Goal: Information Seeking & Learning: Learn about a topic

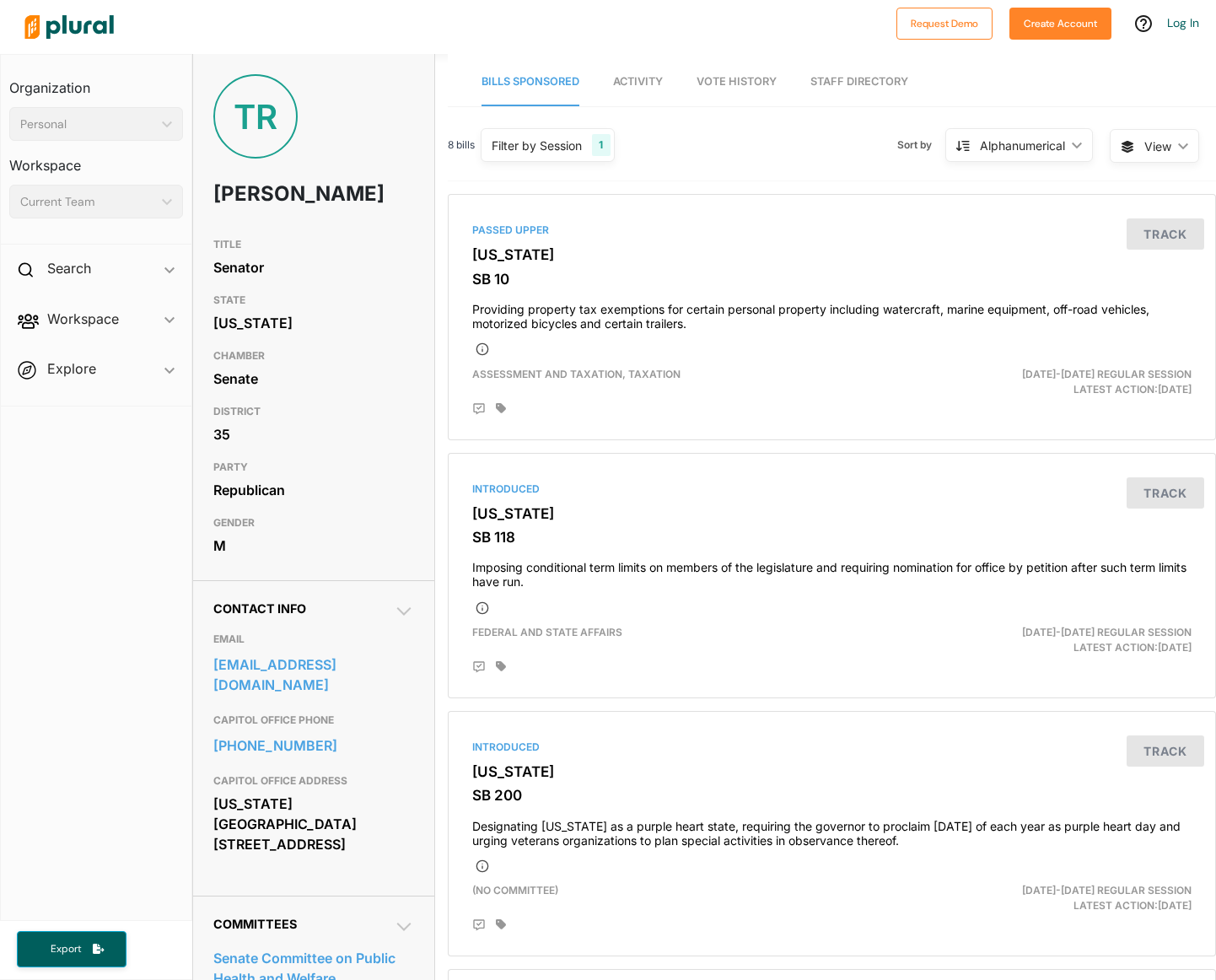
drag, startPoint x: 737, startPoint y: 84, endPoint x: 725, endPoint y: 91, distance: 13.9
click at [737, 84] on span "Vote History" at bounding box center [736, 81] width 80 height 13
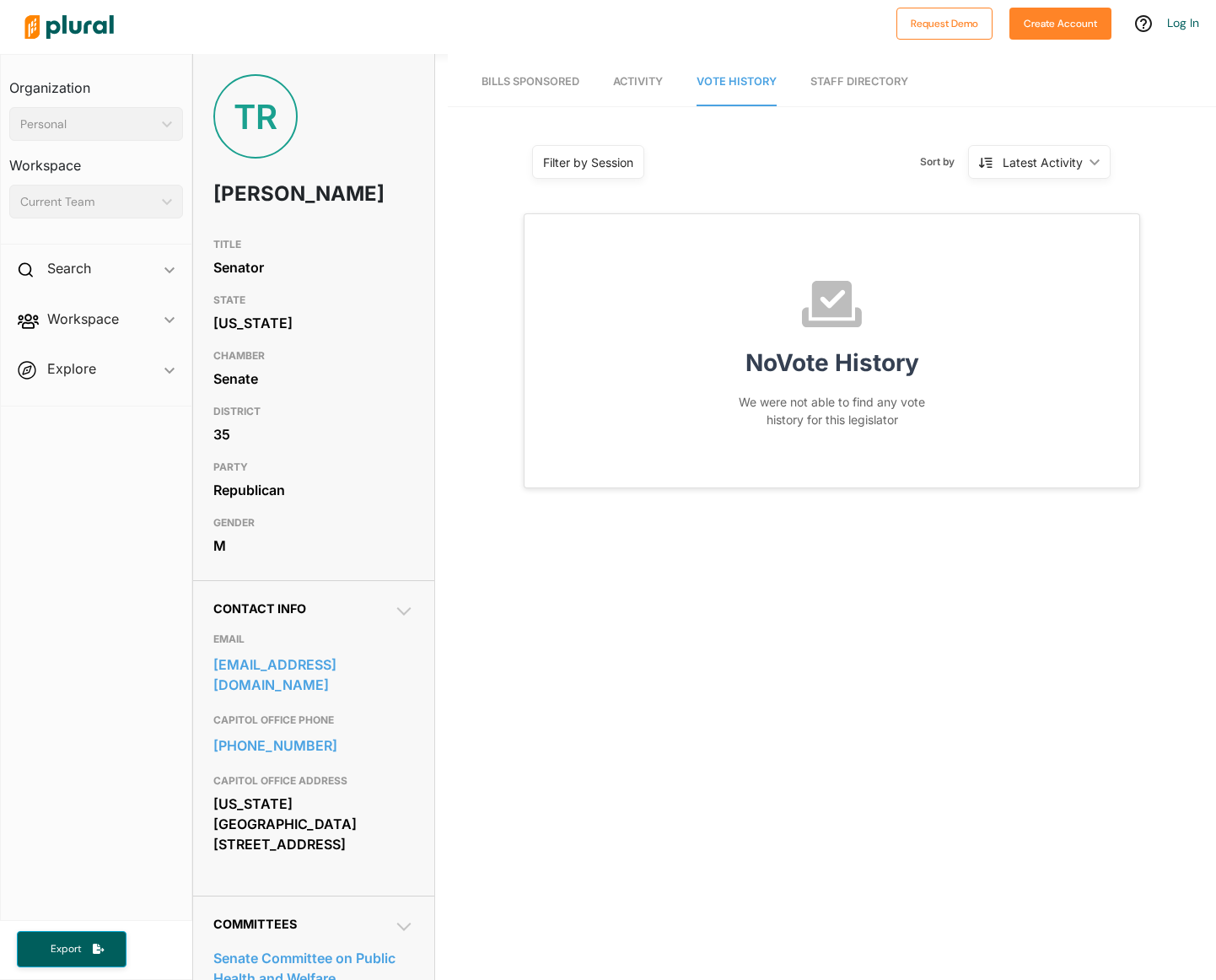
click at [842, 78] on link "Staff Directory" at bounding box center [859, 82] width 98 height 48
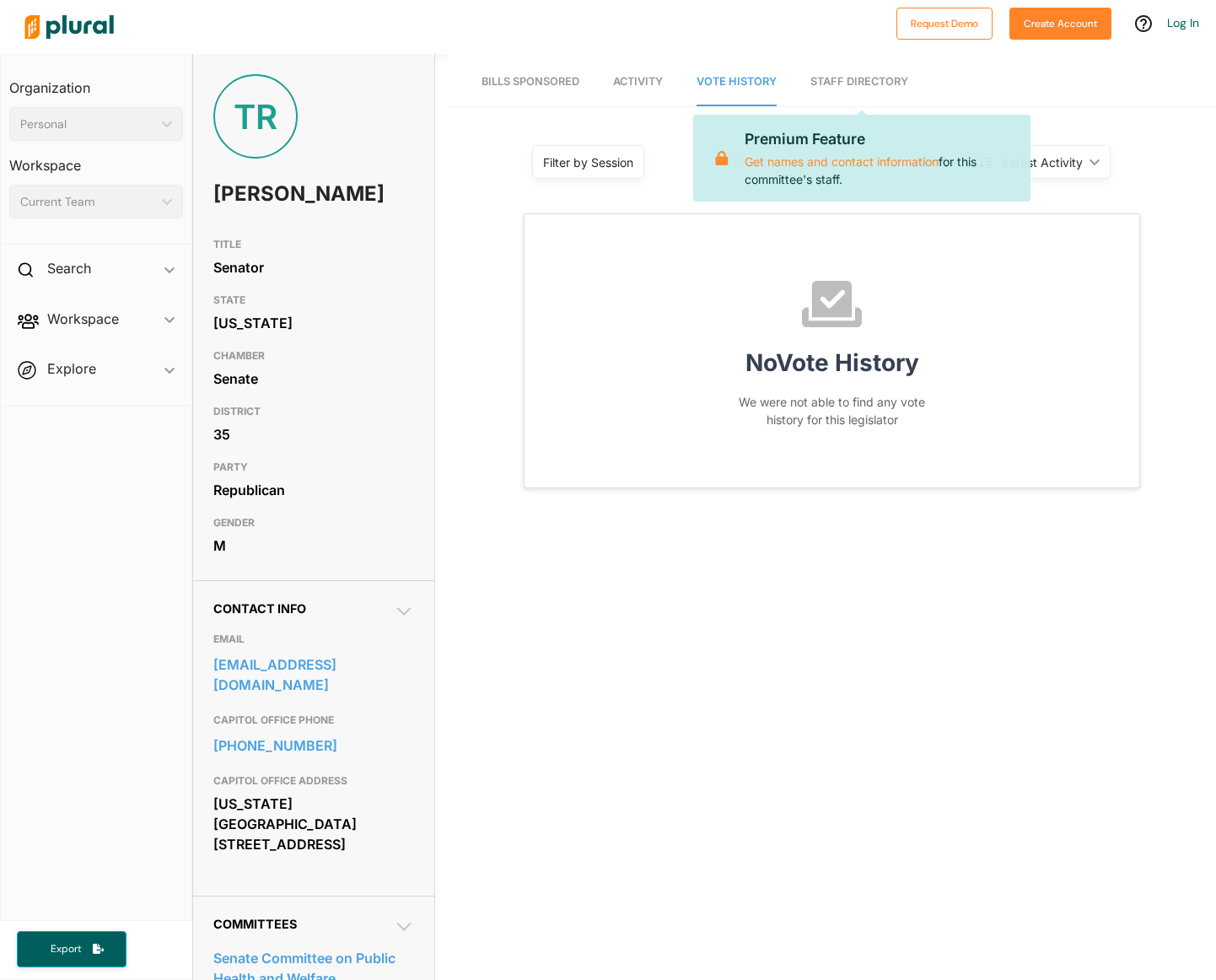
click at [842, 78] on link "Staff Directory" at bounding box center [859, 82] width 98 height 48
click at [641, 76] on span "Activity" at bounding box center [637, 81] width 50 height 13
